Goal: Find contact information: Find contact information

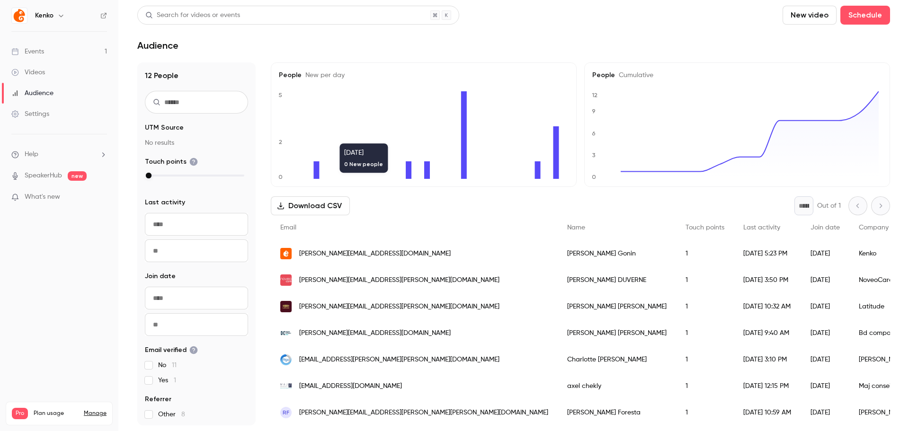
click at [408, 225] on div "Email" at bounding box center [414, 227] width 287 height 25
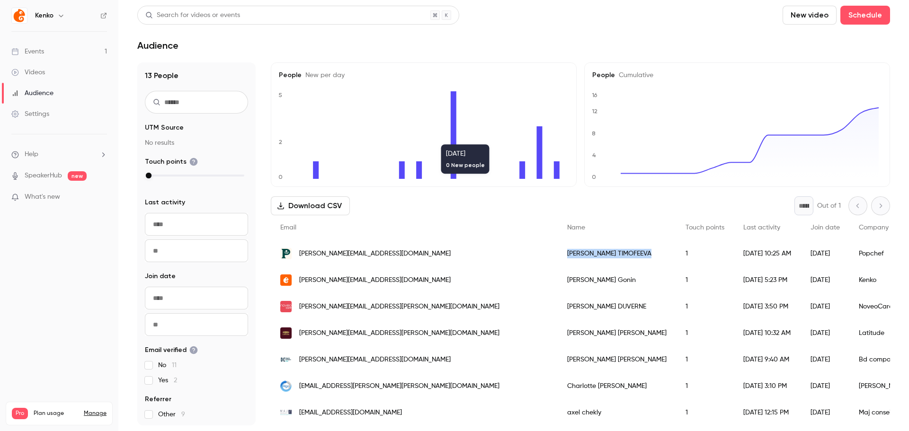
drag, startPoint x: 439, startPoint y: 254, endPoint x: 504, endPoint y: 257, distance: 64.9
click at [558, 257] on div "IRINA TIMOFEEVA" at bounding box center [617, 253] width 118 height 27
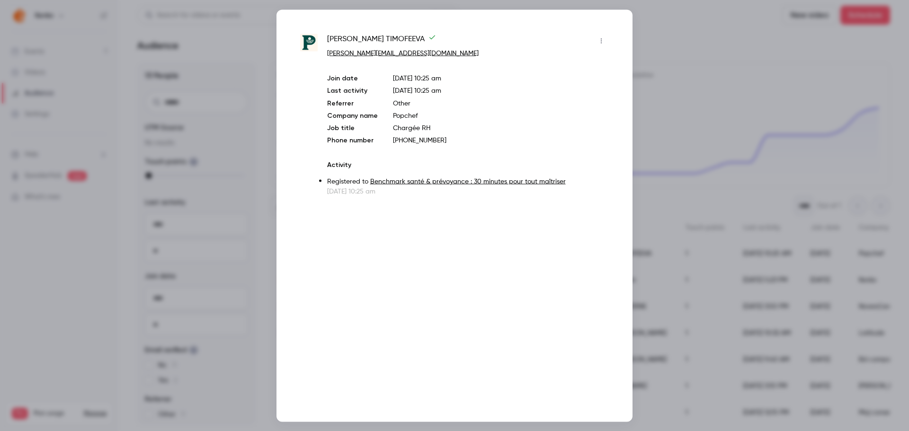
click at [322, 38] on div "IRINA TIMOFEEVA irina.timofeeva@popchef.com Join date Sep 24, 2025 10:25 am Las…" at bounding box center [454, 114] width 309 height 163
drag, startPoint x: 322, startPoint y: 38, endPoint x: 377, endPoint y: 39, distance: 54.9
click at [377, 39] on div "IRINA TIMOFEEVA irina.timofeeva@popchef.com Join date Sep 24, 2025 10:25 am Las…" at bounding box center [454, 114] width 309 height 163
click at [343, 35] on span "IRINA TIMOFEEVA" at bounding box center [381, 40] width 109 height 15
click at [349, 33] on div "IRINA TIMOFEEVA irina.timofeeva@popchef.com Join date Sep 24, 2025 10:25 am Las…" at bounding box center [454, 215] width 356 height 412
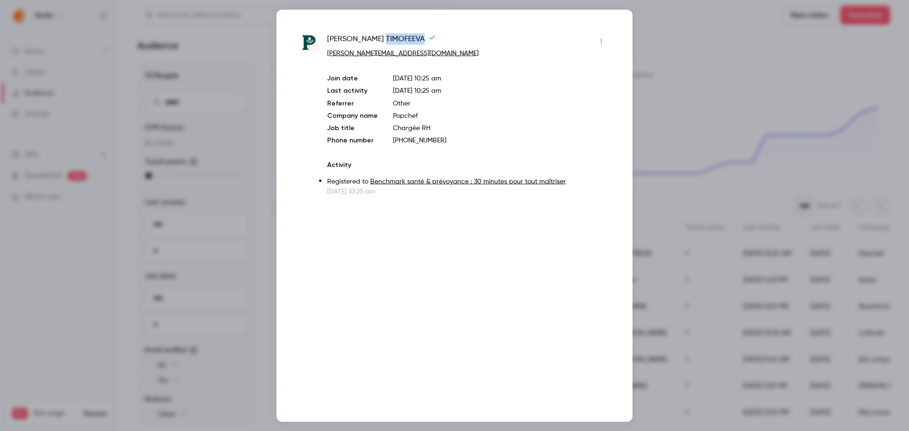
click at [349, 33] on div "IRINA TIMOFEEVA irina.timofeeva@popchef.com Join date Sep 24, 2025 10:25 am Las…" at bounding box center [454, 215] width 356 height 412
click at [348, 33] on div "IRINA TIMOFEEVA irina.timofeeva@popchef.com Join date Sep 24, 2025 10:25 am Las…" at bounding box center [454, 215] width 356 height 412
copy div "IRINA TIMOFEEVA"
click at [727, 118] on div at bounding box center [454, 215] width 909 height 431
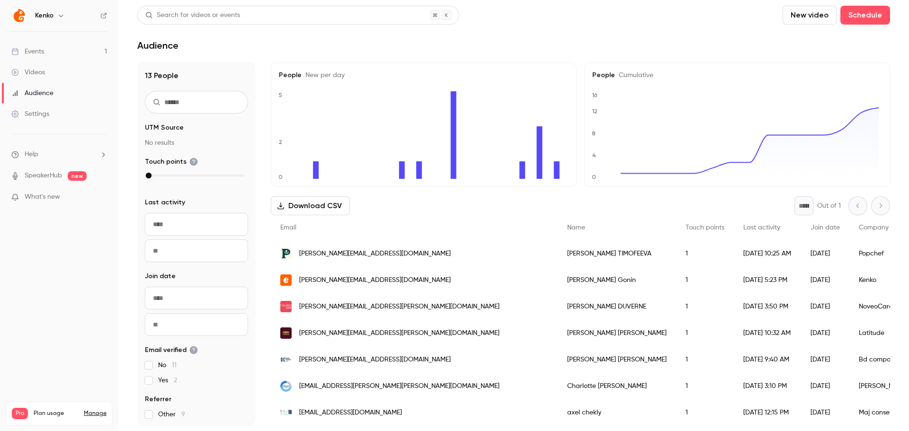
click at [307, 48] on div "Audience" at bounding box center [513, 45] width 753 height 11
